Goal: Information Seeking & Learning: Learn about a topic

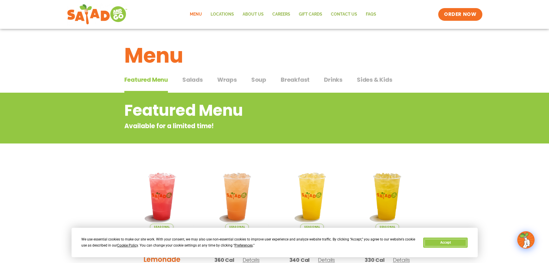
click at [454, 243] on button "Accept" at bounding box center [445, 243] width 44 height 10
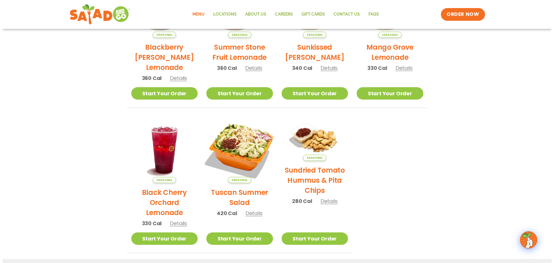
scroll to position [202, 0]
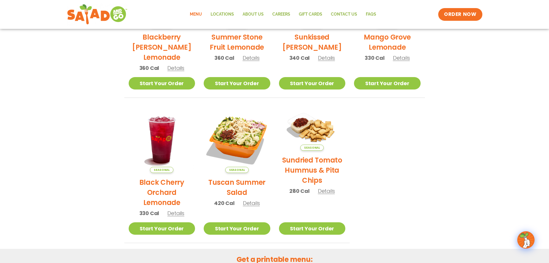
click at [237, 143] on img at bounding box center [237, 139] width 67 height 67
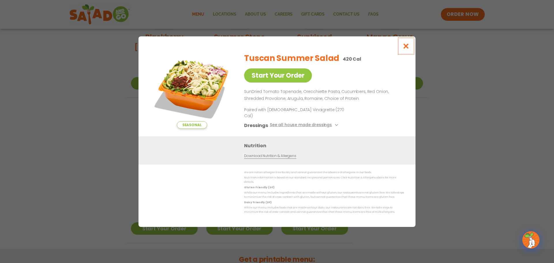
click at [406, 49] on icon "Close modal" at bounding box center [406, 46] width 7 height 6
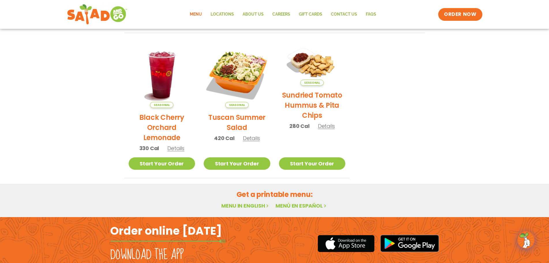
scroll to position [298, 0]
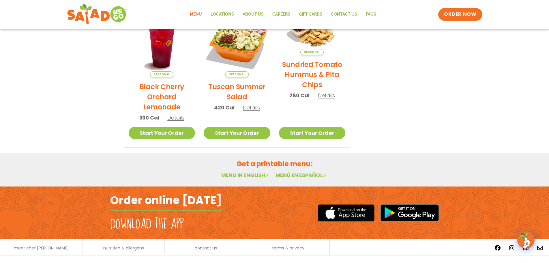
click at [249, 177] on link "Menu in English" at bounding box center [245, 174] width 48 height 7
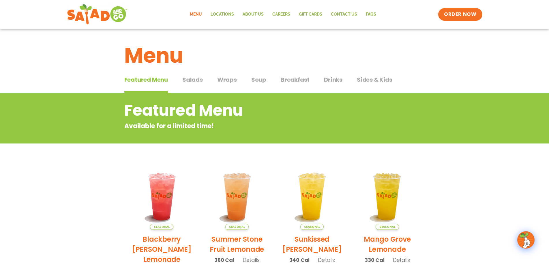
click at [190, 79] on span "Salads" at bounding box center [192, 79] width 20 height 9
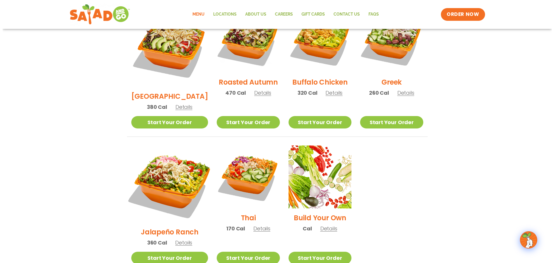
scroll to position [317, 0]
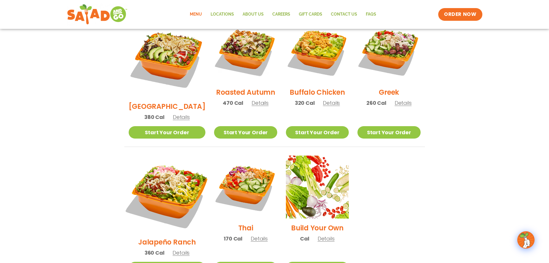
click at [167, 169] on img at bounding box center [167, 194] width 90 height 90
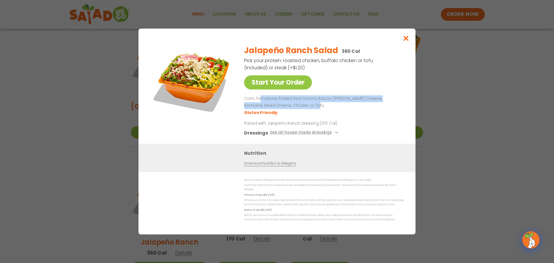
drag, startPoint x: 261, startPoint y: 100, endPoint x: 374, endPoint y: 107, distance: 113.4
click at [374, 107] on p "Corn, Tomatoes, Pickled Red Onions, Bacon, [PERSON_NAME] Cheese, Romaine, Mixed…" at bounding box center [323, 102] width 158 height 14
click at [334, 136] on button "See all house made dressings" at bounding box center [305, 132] width 70 height 7
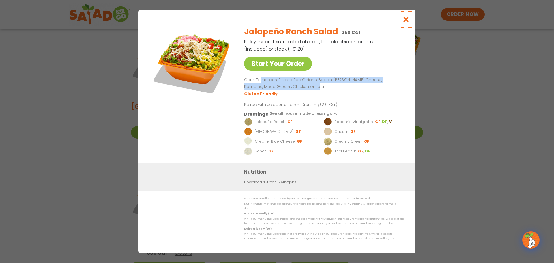
click at [406, 22] on icon "Close modal" at bounding box center [406, 19] width 7 height 6
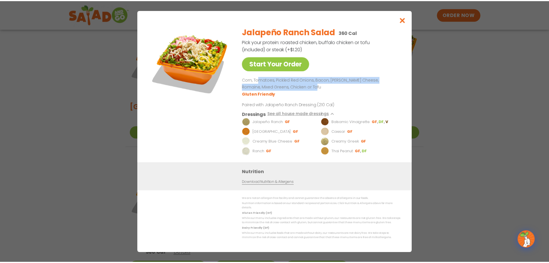
scroll to position [306, 0]
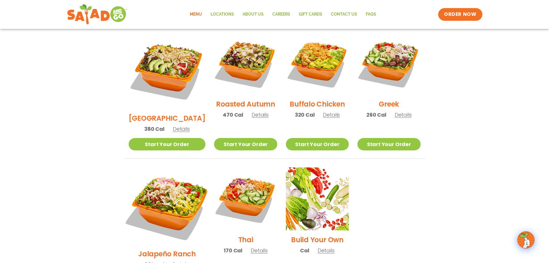
click at [167, 181] on img at bounding box center [167, 206] width 90 height 90
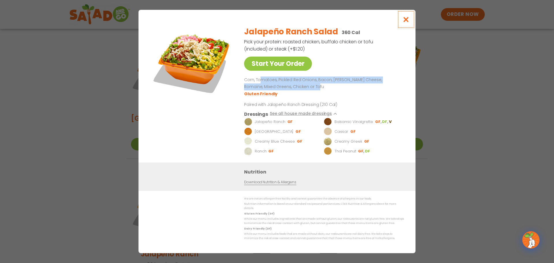
click at [408, 22] on icon "Close modal" at bounding box center [406, 19] width 7 height 6
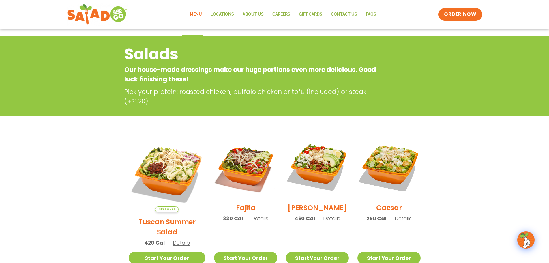
scroll to position [46, 0]
